Goal: Download file/media

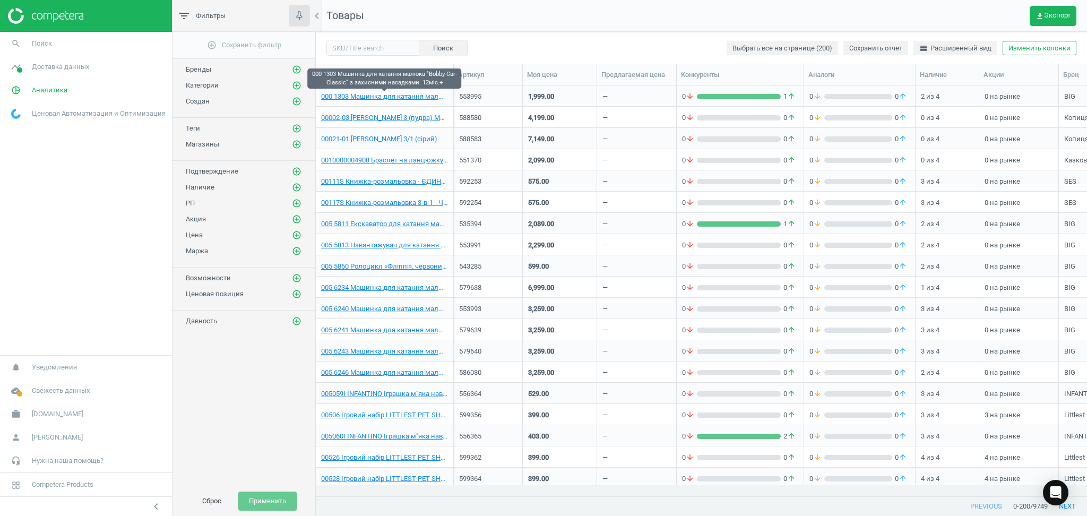
scroll to position [389, 760]
click at [38, 416] on span "[DOMAIN_NAME]" at bounding box center [58, 414] width 52 height 10
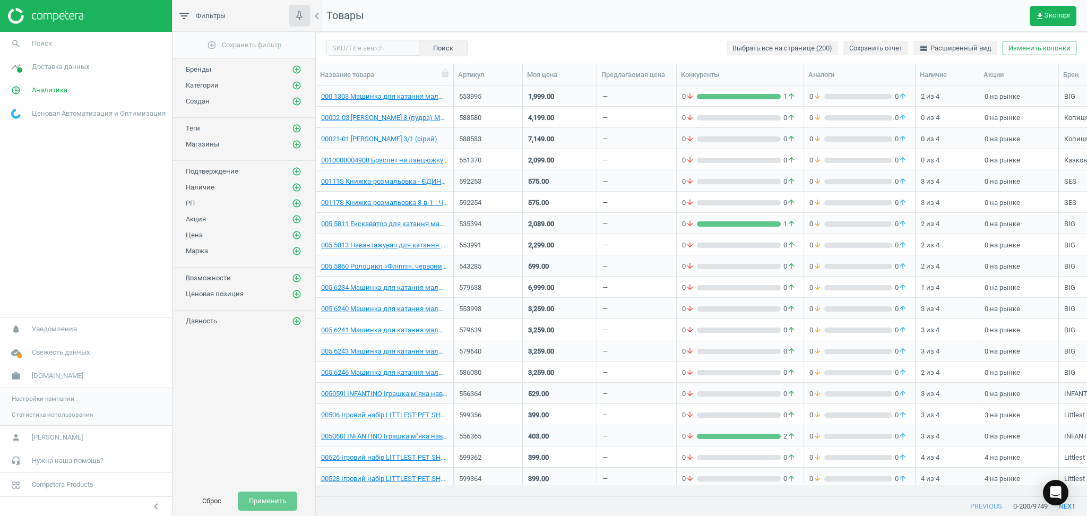
click at [36, 396] on span "Настройки кампании" at bounding box center [43, 399] width 63 height 8
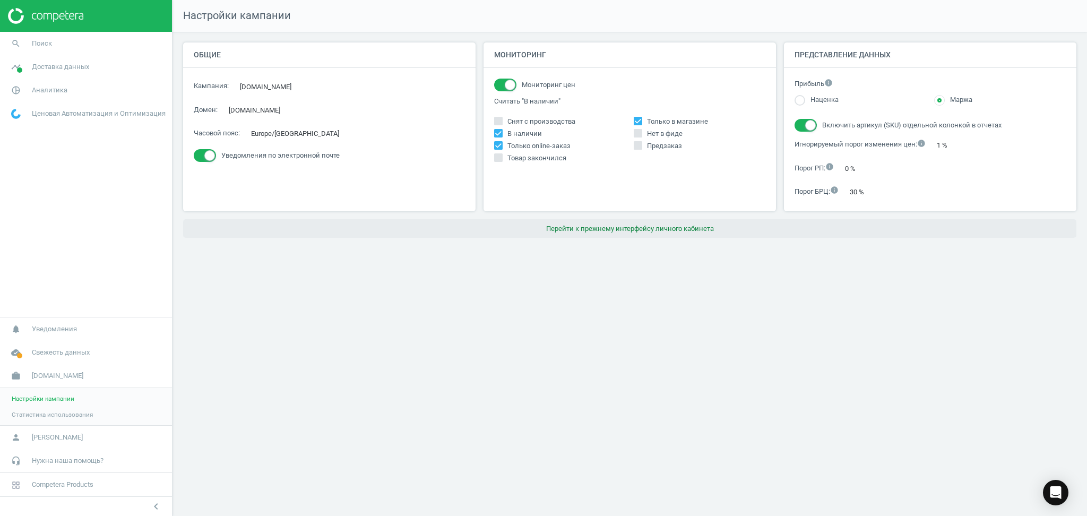
click at [640, 228] on button "Перейти к прежнему интерфейсу личного кабинета" at bounding box center [630, 228] width 894 height 19
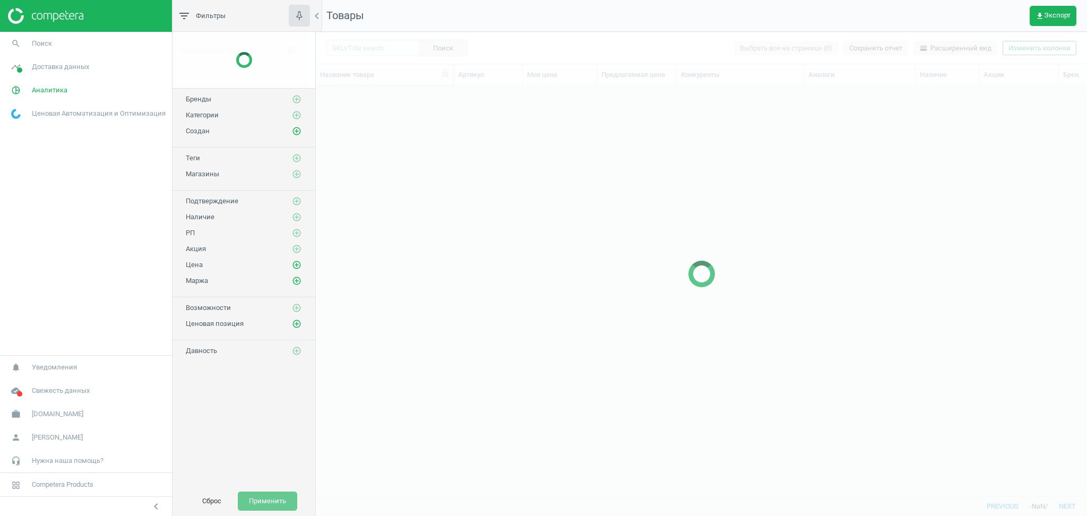
scroll to position [389, 760]
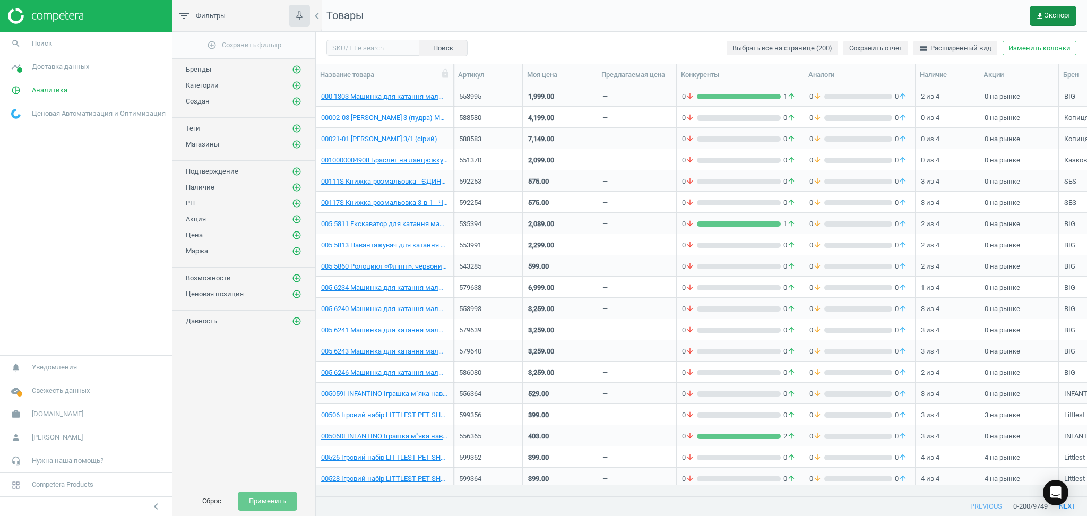
click at [1048, 13] on span "get_app Экспорт" at bounding box center [1053, 16] width 35 height 8
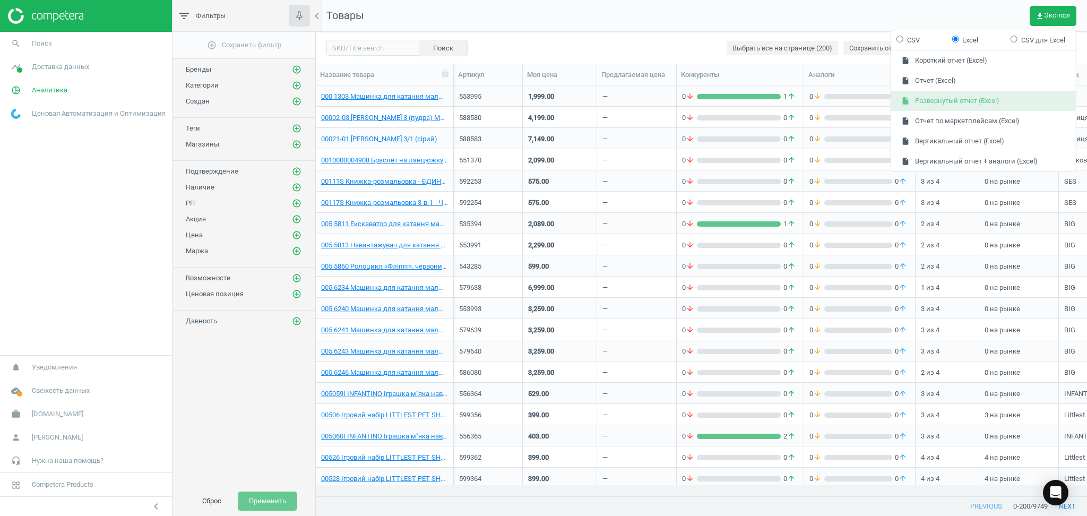
click at [932, 99] on button "insert_drive_file Развернутый отчет (Excel)" at bounding box center [984, 101] width 185 height 20
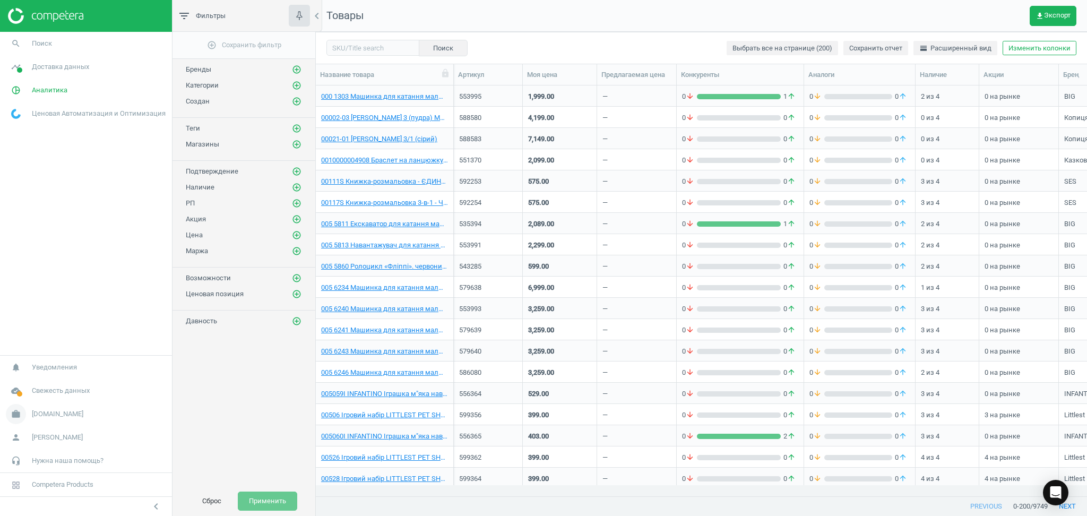
click at [36, 409] on link "work [DOMAIN_NAME]" at bounding box center [86, 413] width 172 height 23
click at [38, 399] on span "Настройки кампании" at bounding box center [43, 399] width 63 height 8
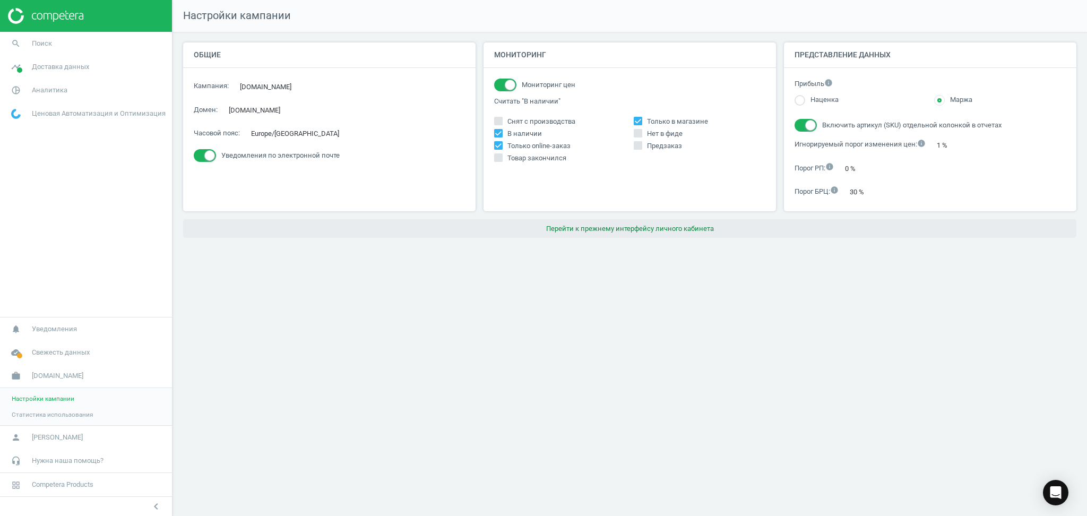
click at [614, 232] on button "Перейти к прежнему интерфейсу личного кабинета" at bounding box center [630, 228] width 894 height 19
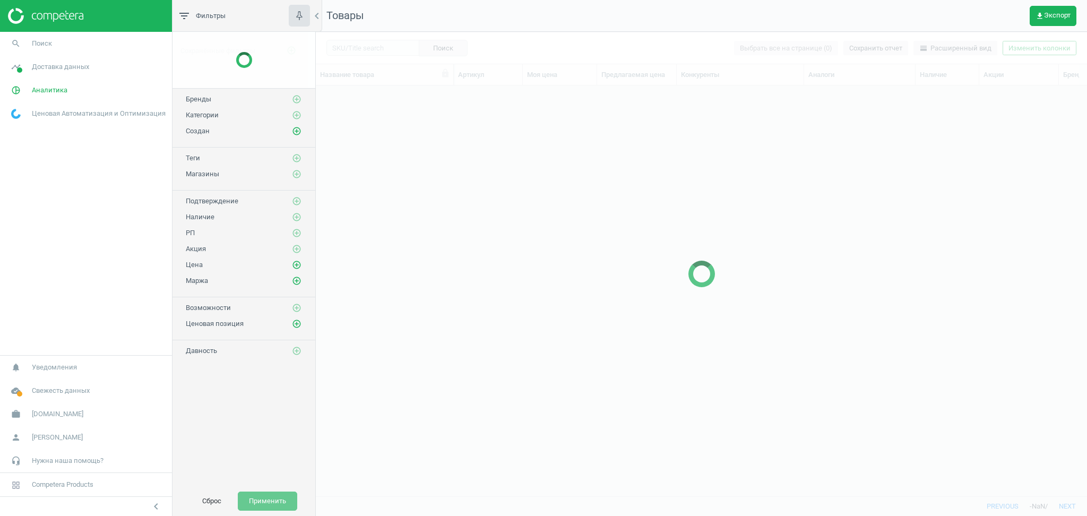
scroll to position [389, 760]
